Goal: Information Seeking & Learning: Check status

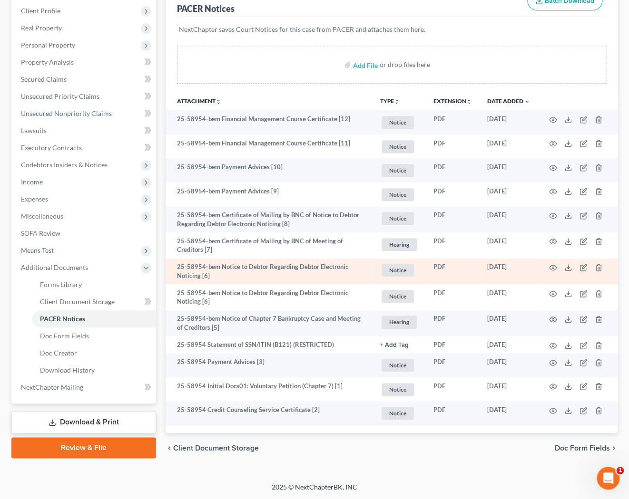
scroll to position [131, 0]
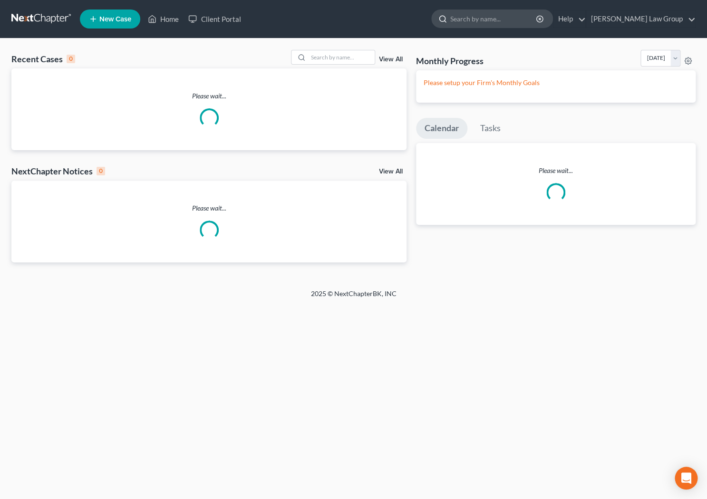
click at [495, 19] on input "search" at bounding box center [493, 19] width 87 height 18
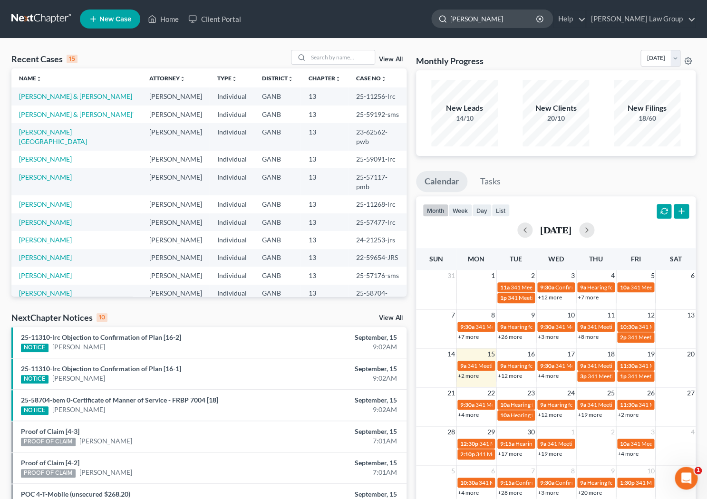
type input "[PERSON_NAME]"
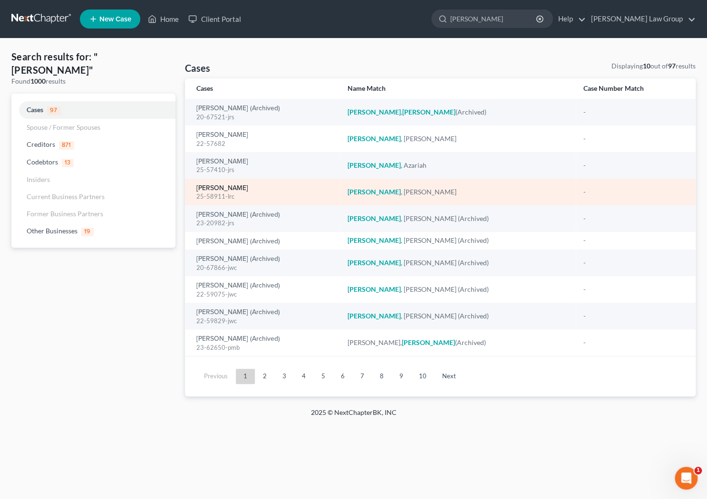
click at [227, 189] on link "[PERSON_NAME]" at bounding box center [222, 188] width 52 height 7
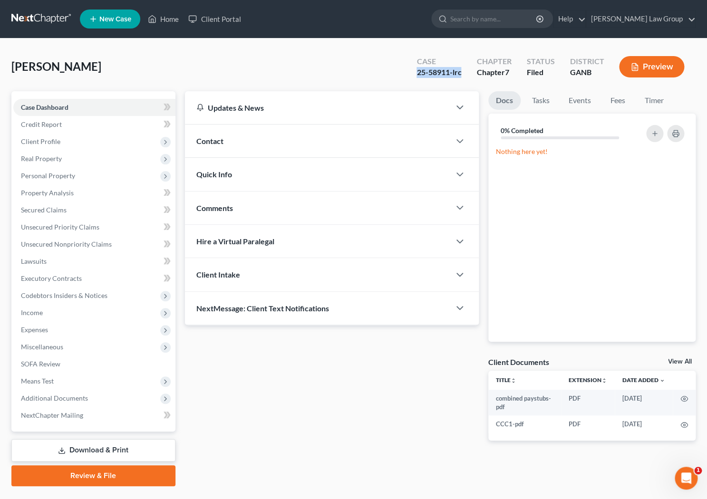
drag, startPoint x: 462, startPoint y: 72, endPoint x: 417, endPoint y: 73, distance: 45.2
click at [417, 74] on div "Case 25-58911-lrc" at bounding box center [439, 68] width 60 height 28
copy div "25-58911-lrc"
click at [528, 22] on input "search" at bounding box center [493, 19] width 87 height 18
type input "mcduffie"
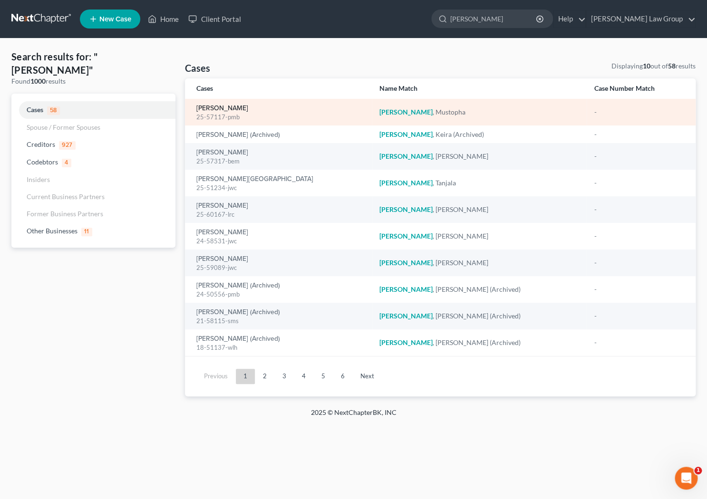
click at [211, 111] on link "Mcduffie, Mustopha" at bounding box center [222, 108] width 52 height 7
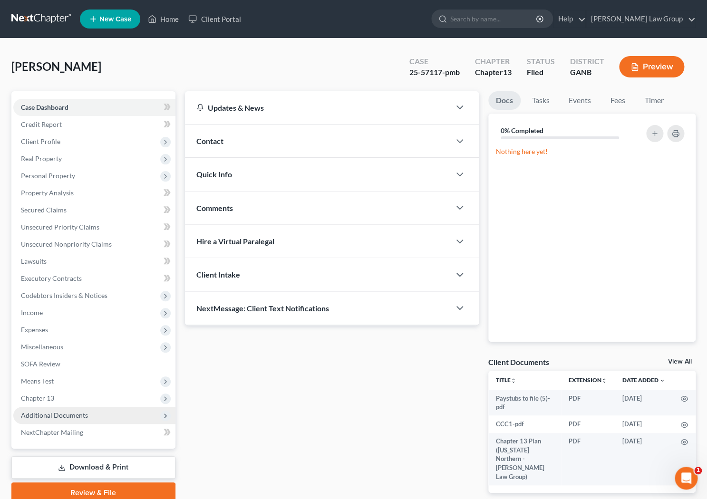
click at [52, 417] on span "Additional Documents" at bounding box center [54, 415] width 67 height 8
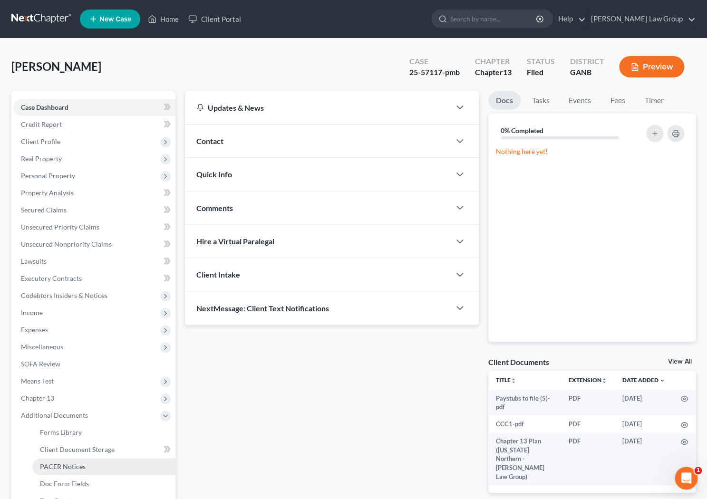
click at [53, 467] on span "PACER Notices" at bounding box center [63, 467] width 46 height 8
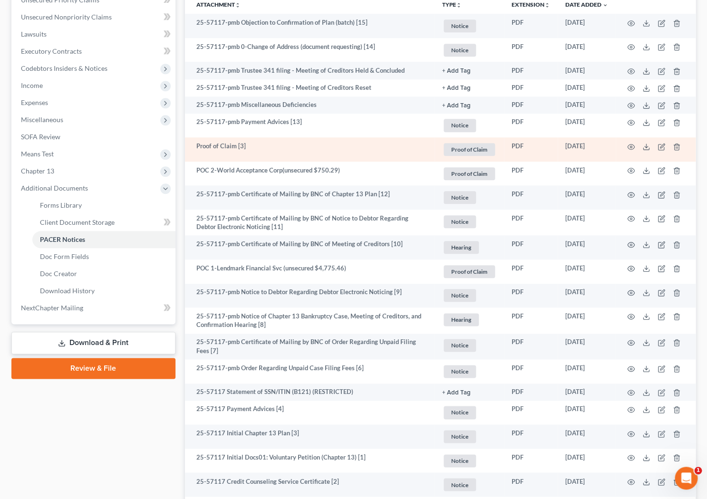
scroll to position [227, 0]
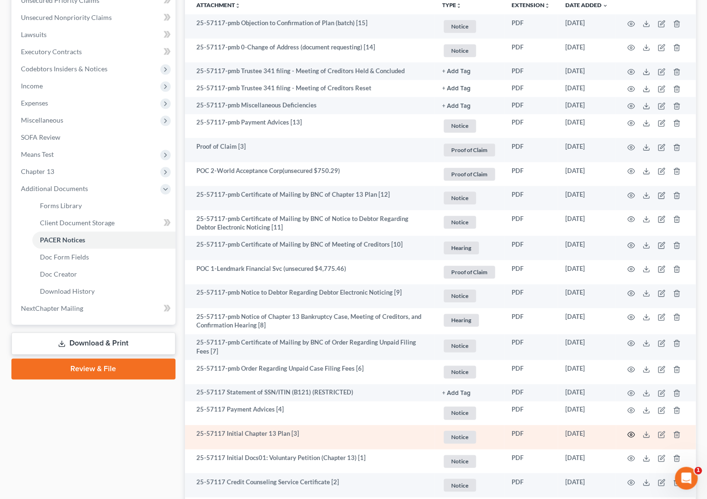
click at [631, 437] on icon "button" at bounding box center [631, 435] width 8 height 8
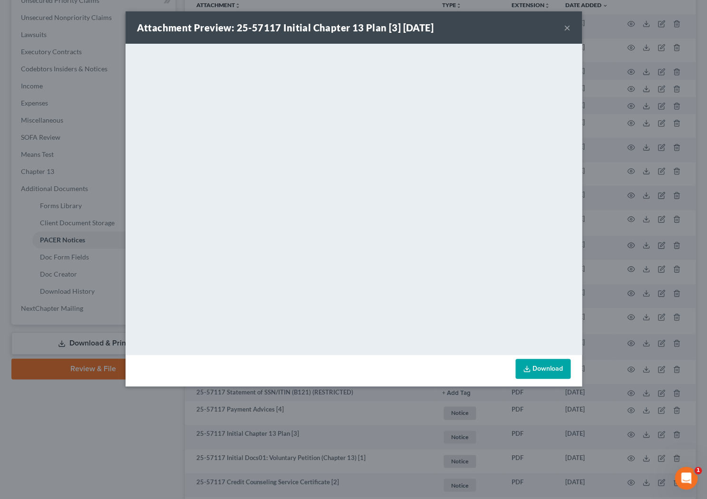
click at [565, 28] on button "×" at bounding box center [567, 27] width 7 height 11
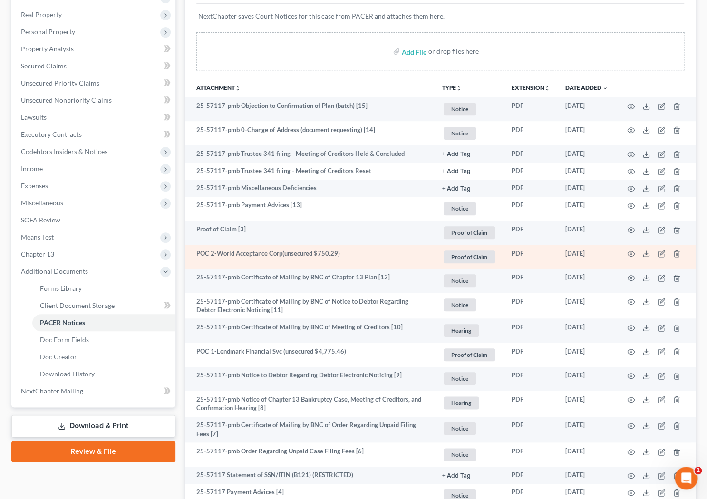
scroll to position [143, 0]
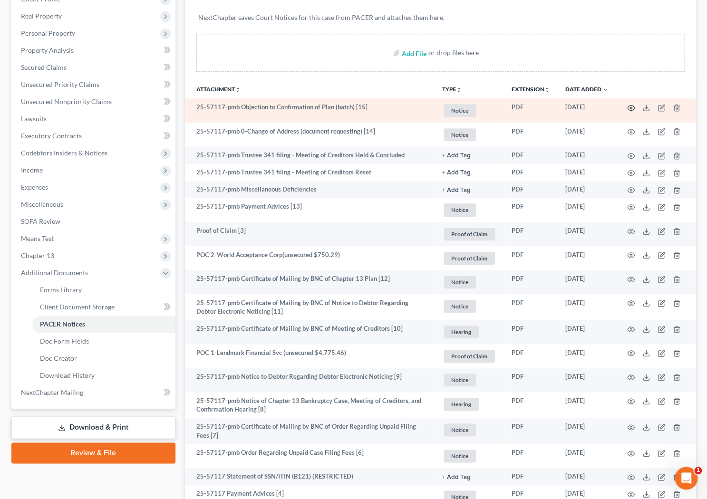
click at [631, 108] on circle "button" at bounding box center [631, 108] width 2 height 2
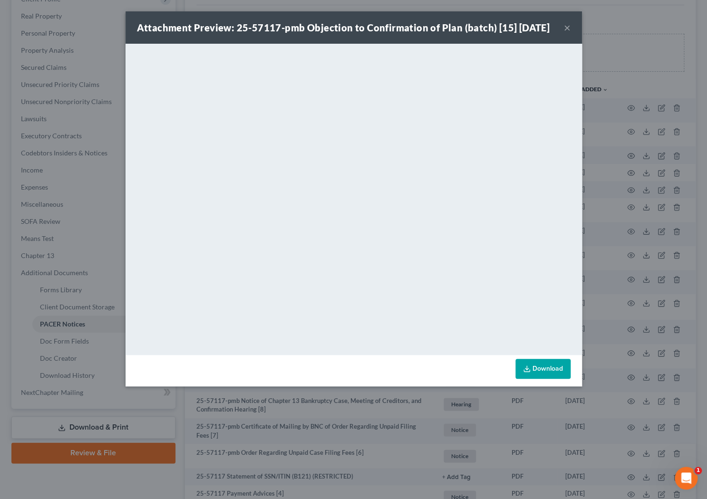
click at [566, 33] on button "×" at bounding box center [567, 27] width 7 height 11
